Goal: Book appointment/travel/reservation

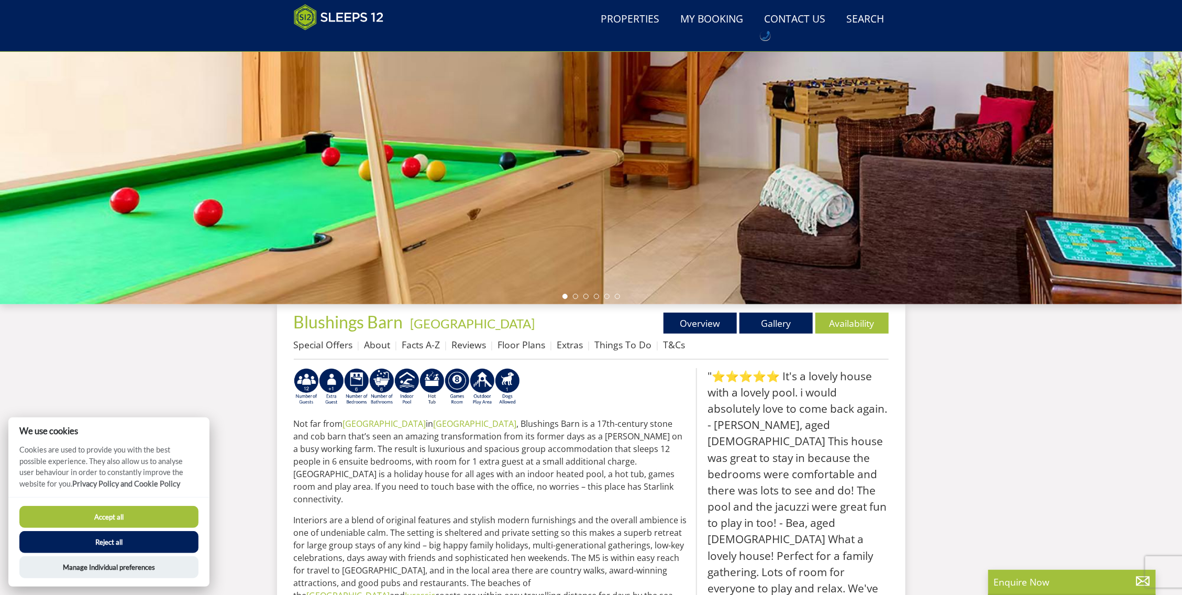
scroll to position [163, 0]
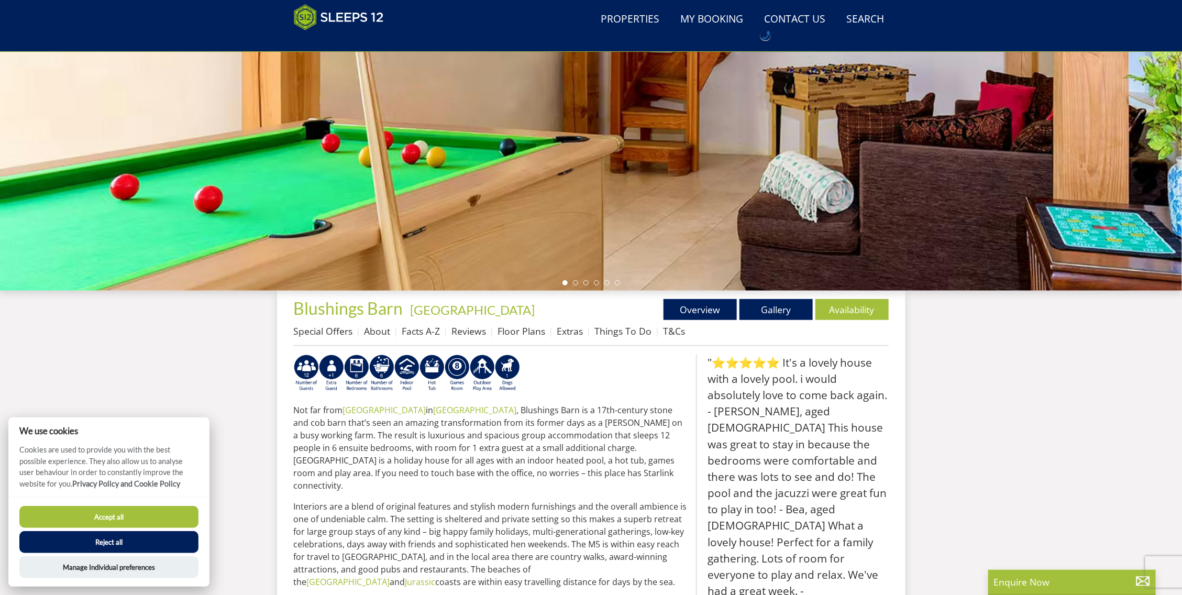
click at [120, 519] on button "Accept all" at bounding box center [108, 517] width 179 height 22
checkbox input "true"
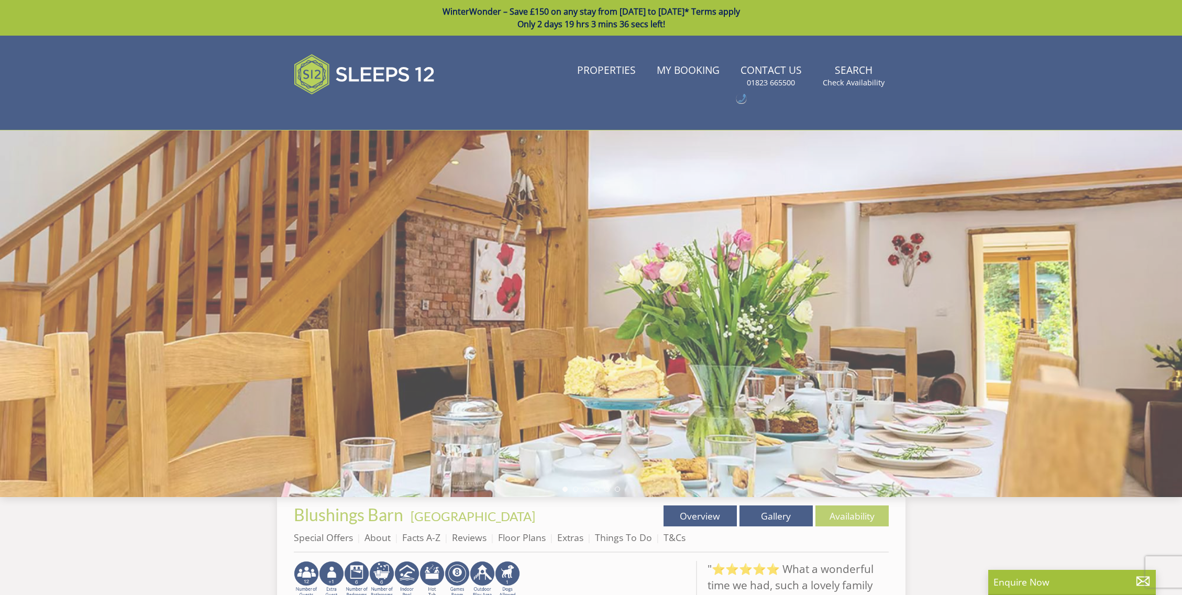
scroll to position [194, 0]
